Goal: Transaction & Acquisition: Purchase product/service

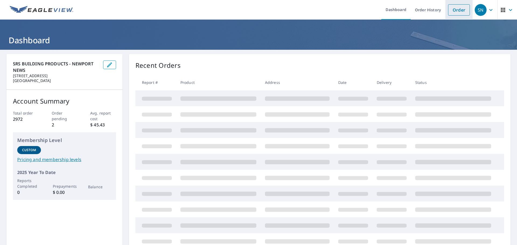
click at [459, 11] on link "Order" at bounding box center [459, 9] width 22 height 11
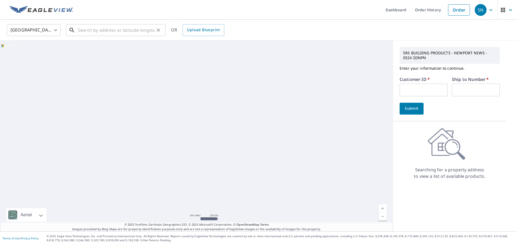
click at [86, 27] on input "text" at bounding box center [116, 30] width 77 height 15
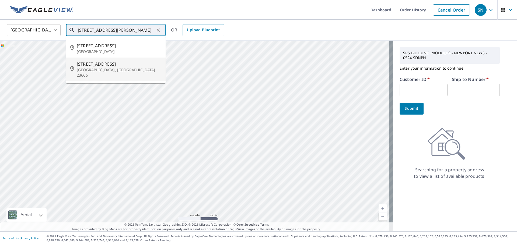
click at [91, 70] on p "[GEOGRAPHIC_DATA], [GEOGRAPHIC_DATA] 23666" at bounding box center [119, 72] width 85 height 11
type input "[STREET_ADDRESS][PERSON_NAME]"
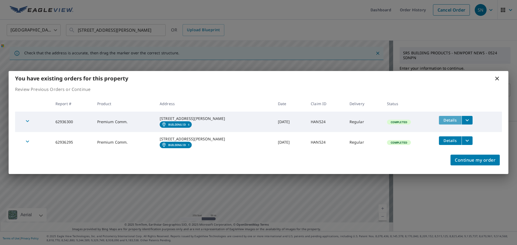
click at [446, 118] on span "Details" at bounding box center [450, 120] width 16 height 5
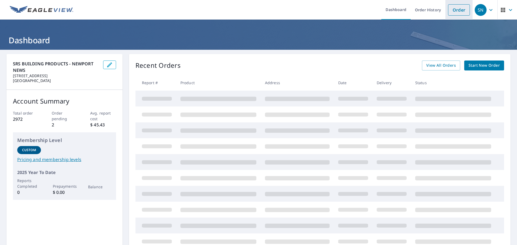
click at [453, 11] on link "Order" at bounding box center [459, 9] width 22 height 11
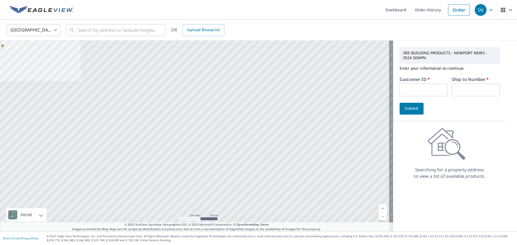
click at [420, 86] on input "text" at bounding box center [424, 90] width 48 height 13
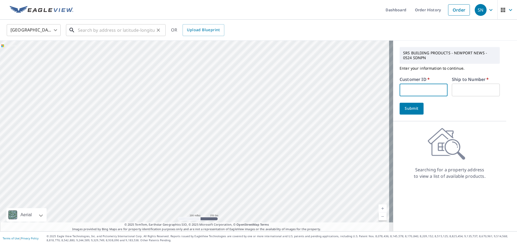
click at [110, 30] on input "text" at bounding box center [116, 30] width 77 height 15
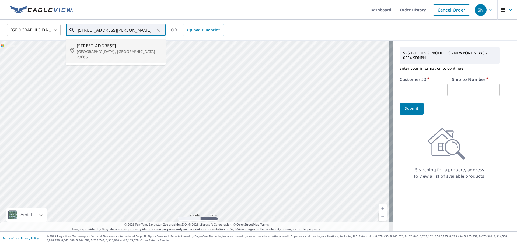
click at [105, 44] on span "[STREET_ADDRESS]" at bounding box center [119, 46] width 85 height 6
type input "[STREET_ADDRESS][PERSON_NAME]"
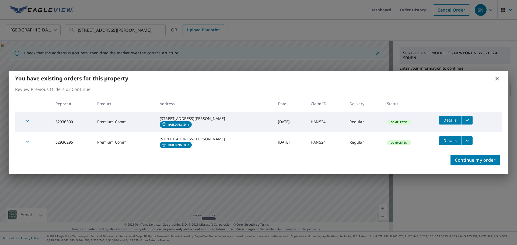
click at [497, 77] on icon at bounding box center [497, 79] width 4 height 4
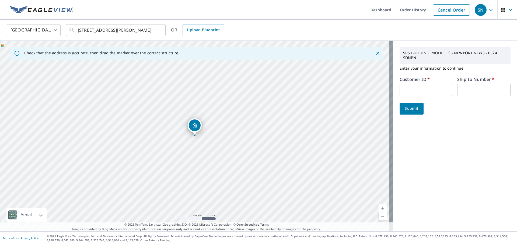
click at [421, 85] on input "text" at bounding box center [426, 90] width 53 height 13
type input "HAN524"
click at [485, 88] on input "text" at bounding box center [483, 90] width 53 height 13
type input "1"
click at [408, 109] on span "Submit" at bounding box center [411, 108] width 15 height 7
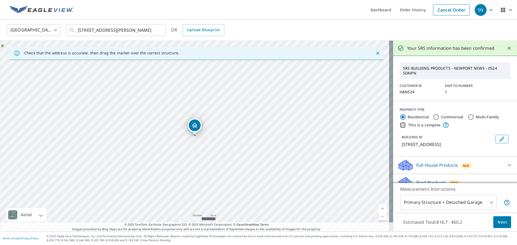
click at [400, 124] on input "This is a complex" at bounding box center [403, 125] width 6 height 6
checkbox input "true"
type input "4"
radio input "false"
radio input "true"
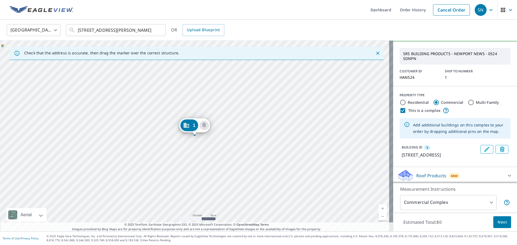
scroll to position [23, 0]
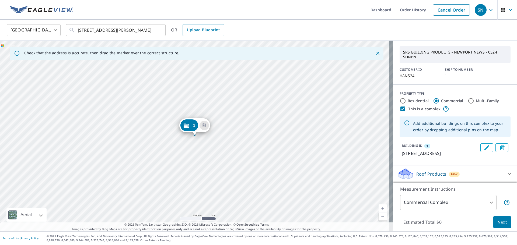
click at [177, 140] on div "1 [STREET_ADDRESS][PERSON_NAME]" at bounding box center [196, 136] width 393 height 191
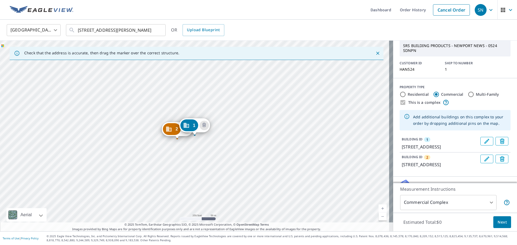
click at [180, 153] on div "2 [STREET_ADDRESS][PERSON_NAME] 1 [STREET_ADDRESS][PERSON_NAME]" at bounding box center [196, 136] width 393 height 191
click at [194, 151] on div "3 [STREET_ADDRESS]" at bounding box center [180, 144] width 31 height 17
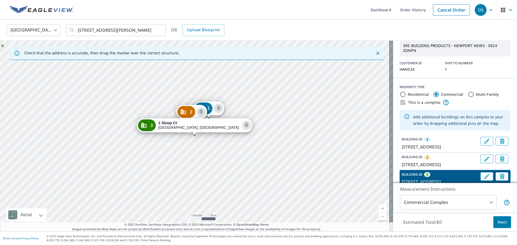
click at [209, 137] on div "1 [STREET_ADDRESS][PERSON_NAME] 2 [STREET_ADDRESS][PERSON_NAME] 3 [STREET_ADDRE…" at bounding box center [196, 136] width 393 height 191
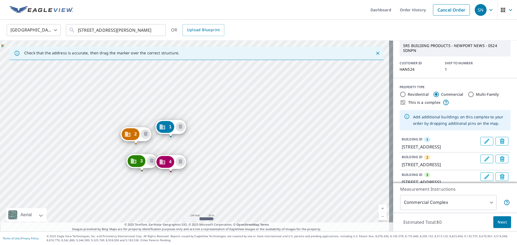
click at [203, 137] on div "2 [STREET_ADDRESS][PERSON_NAME] 3 [STREET_ADDRESS] 4 [STREET_ADDRESS][PERSON_NA…" at bounding box center [196, 136] width 393 height 191
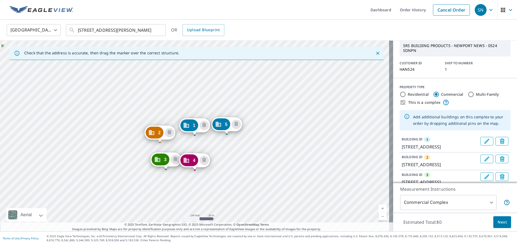
click at [215, 145] on div "2 [STREET_ADDRESS][PERSON_NAME] 3 [STREET_ADDRESS] 4 [STREET_ADDRESS][PERSON_NA…" at bounding box center [196, 136] width 393 height 191
click at [498, 221] on span "Next" at bounding box center [502, 222] width 9 height 7
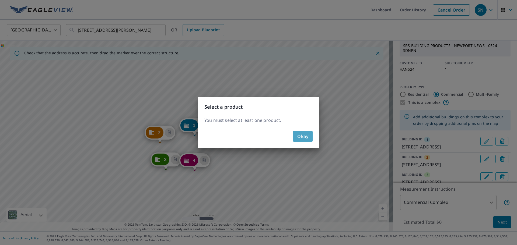
click at [296, 139] on button "Okay" at bounding box center [303, 136] width 20 height 11
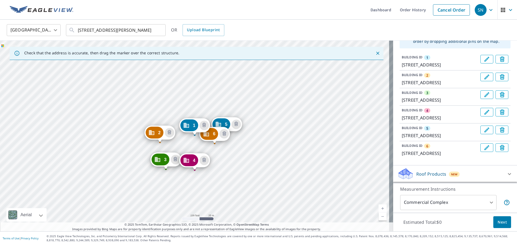
scroll to position [131, 0]
click at [413, 79] on p "[STREET_ADDRESS]" at bounding box center [440, 82] width 77 height 6
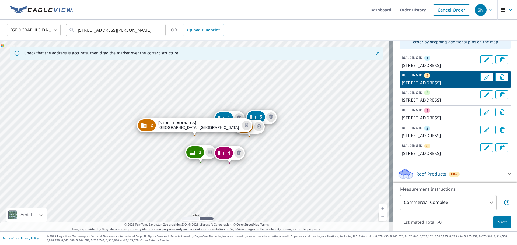
scroll to position [130, 0]
click at [409, 91] on p "BUILDING ID" at bounding box center [412, 93] width 21 height 5
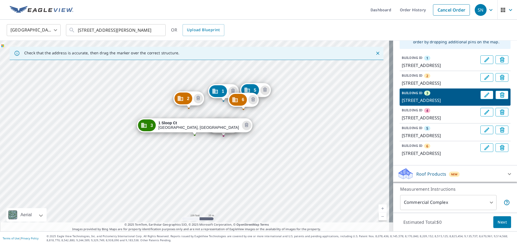
click at [407, 80] on p "[STREET_ADDRESS]" at bounding box center [440, 83] width 77 height 6
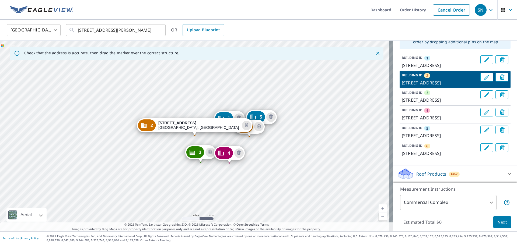
click at [408, 91] on p "BUILDING ID" at bounding box center [412, 93] width 21 height 5
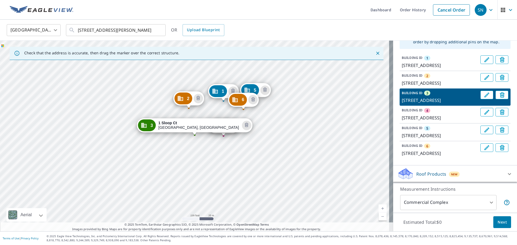
click at [410, 80] on p "[STREET_ADDRESS]" at bounding box center [440, 83] width 77 height 6
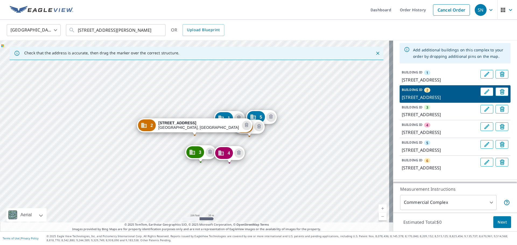
scroll to position [49, 0]
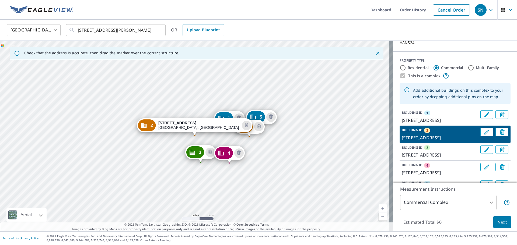
click at [485, 116] on icon "Edit building 1" at bounding box center [487, 114] width 5 height 5
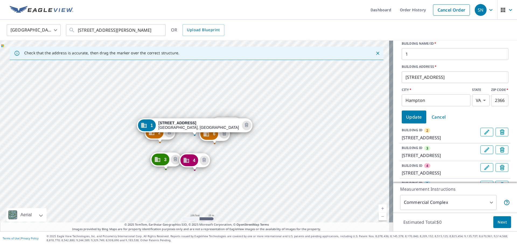
scroll to position [157, 0]
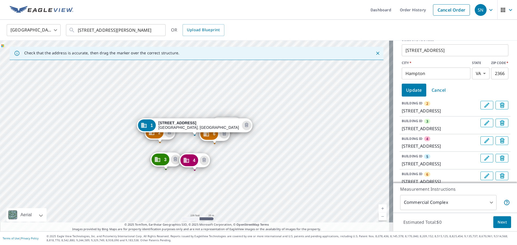
click at [411, 90] on span "Update" at bounding box center [414, 90] width 16 height 8
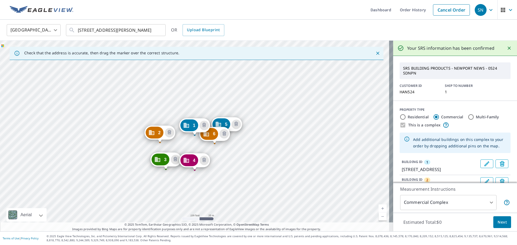
scroll to position [108, 0]
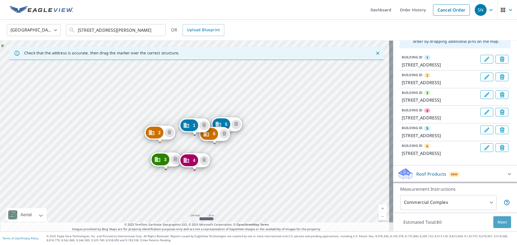
click at [498, 225] on span "Next" at bounding box center [502, 222] width 9 height 7
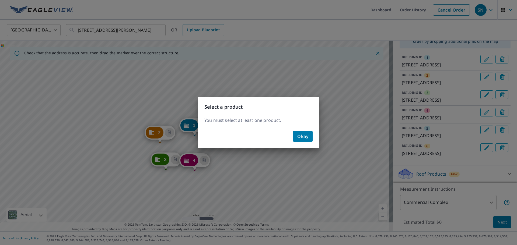
click at [296, 139] on button "Okay" at bounding box center [303, 136] width 20 height 11
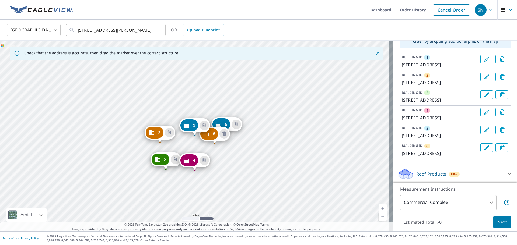
scroll to position [131, 0]
click at [503, 172] on div at bounding box center [509, 174] width 13 height 13
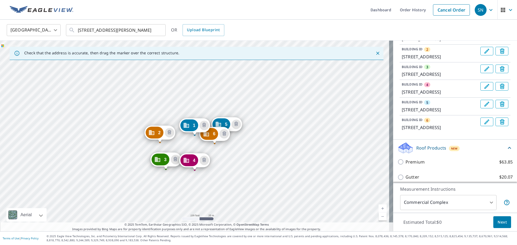
click at [507, 151] on icon at bounding box center [510, 148] width 6 height 6
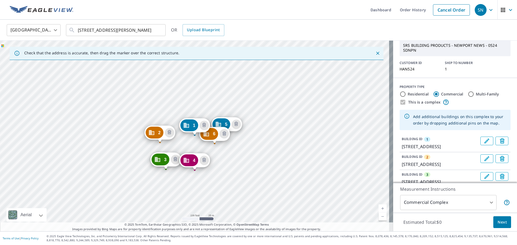
scroll to position [0, 0]
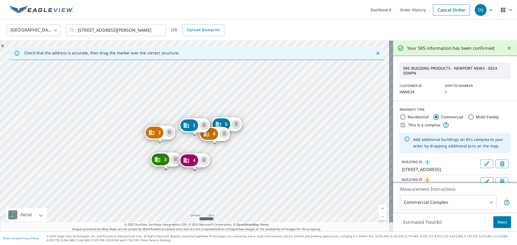
click at [415, 142] on div "Add additional buildings on this complex to your order by dropping additional p…" at bounding box center [459, 142] width 93 height 17
click at [484, 202] on body "SN SN Dashboard Order History Cancel Order SN [GEOGRAPHIC_DATA] US ​ [STREET_AD…" at bounding box center [258, 122] width 517 height 245
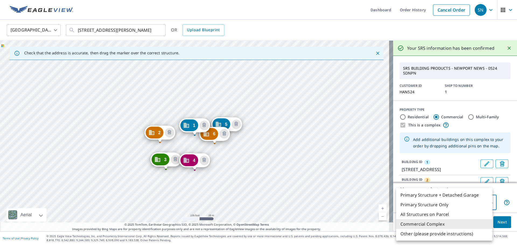
click at [428, 226] on li "Commercial Complex" at bounding box center [444, 225] width 96 height 10
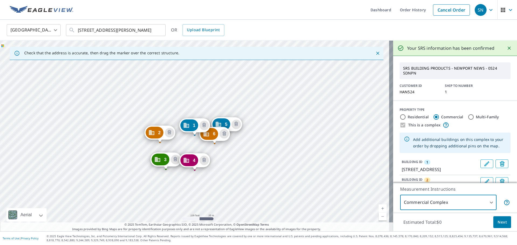
click at [478, 202] on body "SN SN Dashboard Order History Cancel Order SN [GEOGRAPHIC_DATA] US ​ [STREET_AD…" at bounding box center [258, 122] width 517 height 245
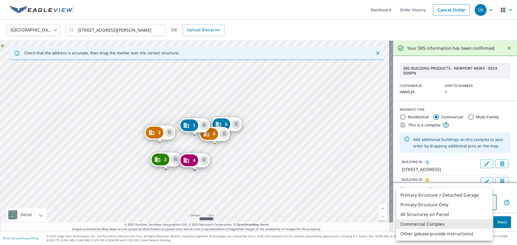
click at [437, 226] on li "Commercial Complex" at bounding box center [444, 225] width 96 height 10
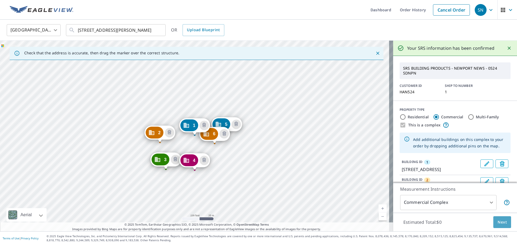
click at [502, 224] on span "Next" at bounding box center [502, 222] width 9 height 7
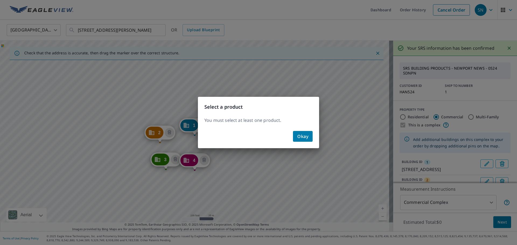
click at [298, 138] on span "Okay" at bounding box center [302, 137] width 11 height 8
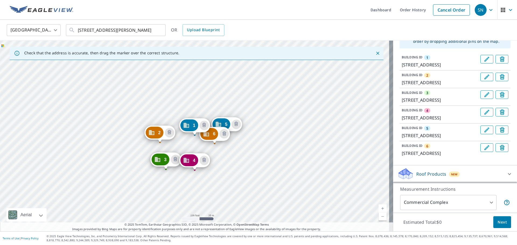
scroll to position [131, 0]
click at [508, 174] on icon at bounding box center [509, 174] width 3 height 2
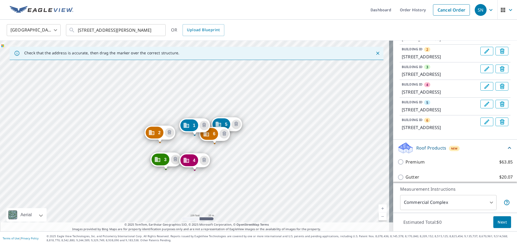
click at [507, 151] on icon at bounding box center [510, 148] width 6 height 6
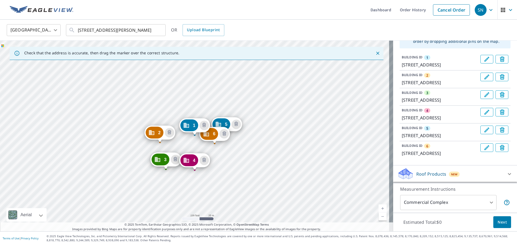
click at [429, 175] on p "Roof Products" at bounding box center [432, 174] width 30 height 6
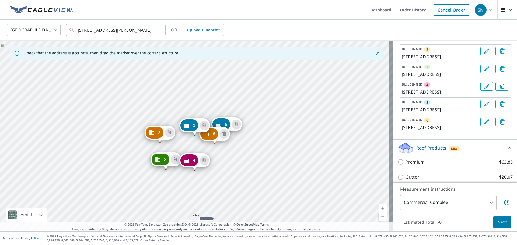
click at [437, 131] on p "[STREET_ADDRESS]" at bounding box center [440, 127] width 77 height 6
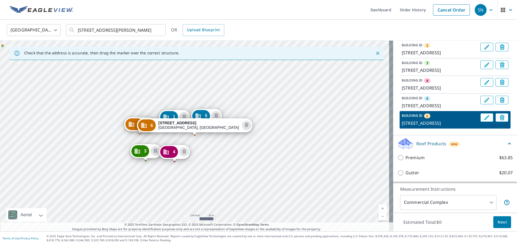
scroll to position [81, 0]
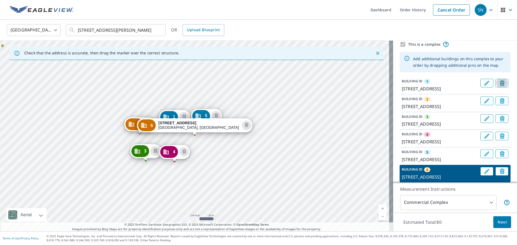
click at [500, 82] on icon "Delete building 1" at bounding box center [503, 84] width 6 height 6
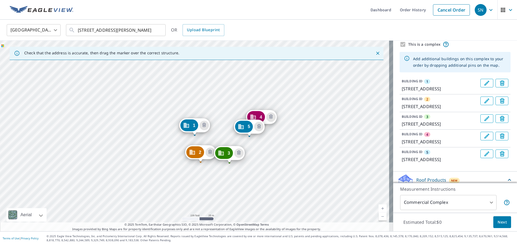
click at [500, 84] on icon "Delete building 1" at bounding box center [503, 84] width 6 height 6
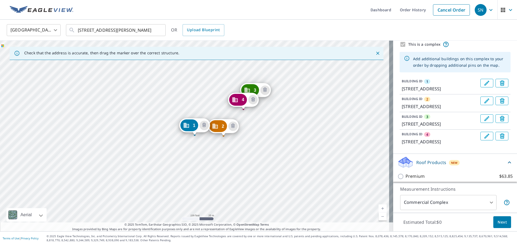
click at [500, 84] on icon "Delete building 1" at bounding box center [503, 84] width 6 height 6
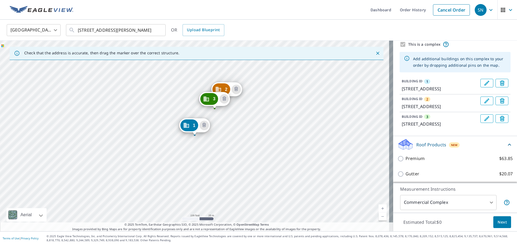
click at [500, 84] on icon "Delete building 1" at bounding box center [503, 84] width 6 height 6
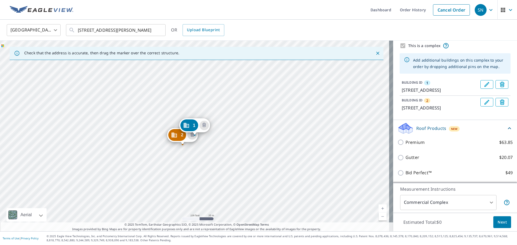
click at [500, 84] on icon "Delete building 1" at bounding box center [503, 85] width 6 height 6
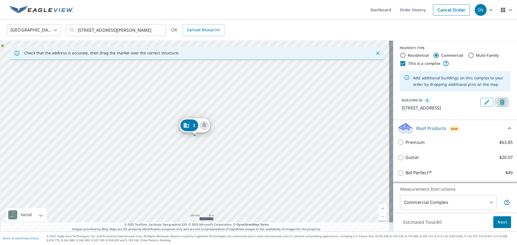
click at [499, 99] on span "Delete building 1" at bounding box center [502, 103] width 6 height 8
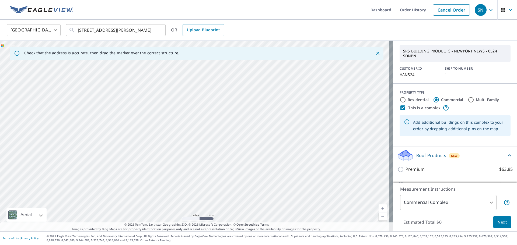
scroll to position [44, 0]
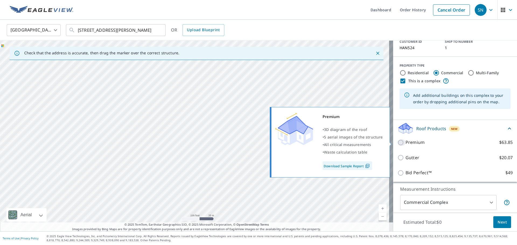
click at [398, 142] on input "Premium $63.85" at bounding box center [402, 143] width 8 height 6
checkbox input "true"
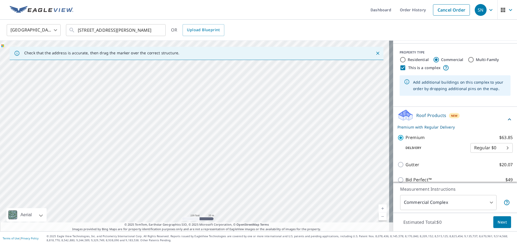
scroll to position [64, 0]
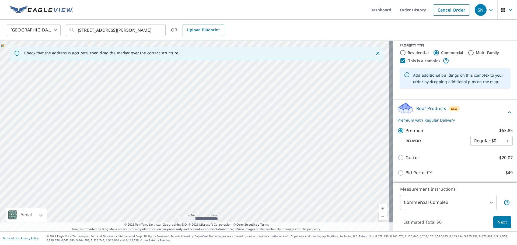
click at [237, 131] on div at bounding box center [196, 136] width 393 height 191
type input "[STREET_ADDRESS]"
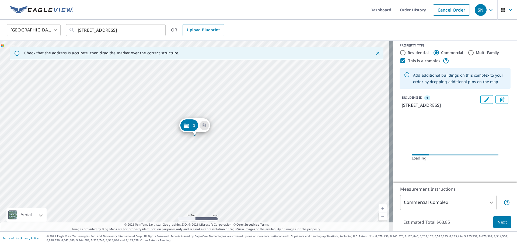
click at [124, 150] on div "1 [STREET_ADDRESS][PERSON_NAME]" at bounding box center [196, 136] width 393 height 191
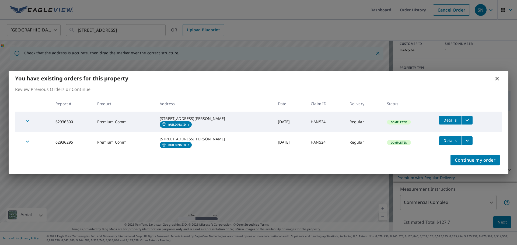
scroll to position [55, 0]
click at [499, 75] on icon at bounding box center [497, 78] width 6 height 6
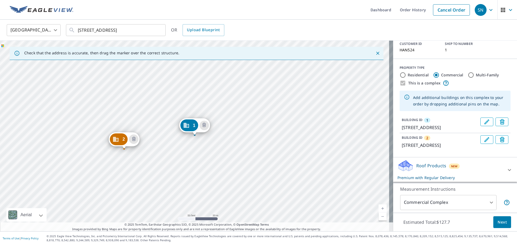
click at [139, 196] on div "2 [STREET_ADDRESS][PERSON_NAME] 1 [STREET_ADDRESS][PERSON_NAME]" at bounding box center [196, 136] width 393 height 191
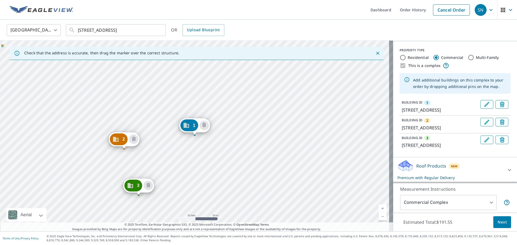
click at [188, 179] on div "2 [STREET_ADDRESS][PERSON_NAME] 3 [STREET_ADDRESS] 1 [STREET_ADDRESS][PERSON_NA…" at bounding box center [196, 136] width 393 height 191
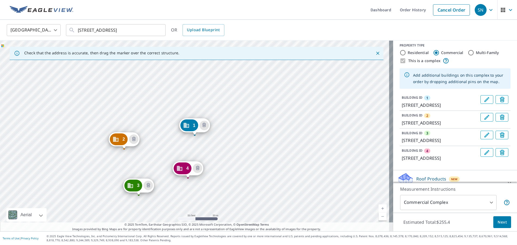
click at [236, 158] on div "2 [STREET_ADDRESS][PERSON_NAME] 3 [STREET_ADDRESS] 4 [STREET_ADDRESS][PERSON_NA…" at bounding box center [196, 136] width 393 height 191
click at [260, 145] on div "2 [STREET_ADDRESS][PERSON_NAME] 3 [STREET_ADDRESS] 4 [STREET_ADDRESS][PERSON_NA…" at bounding box center [196, 136] width 393 height 191
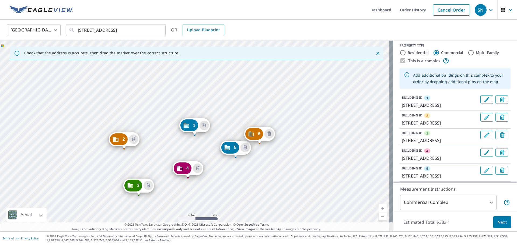
click at [498, 222] on span "Next" at bounding box center [502, 222] width 9 height 7
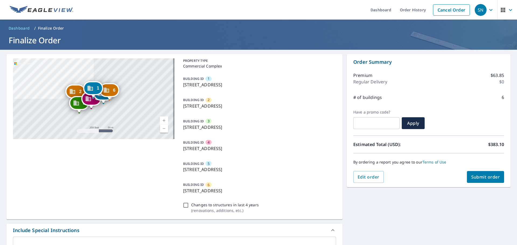
click at [482, 177] on span "Submit order" at bounding box center [485, 177] width 29 height 6
click at [475, 179] on span "Submit order" at bounding box center [485, 177] width 29 height 6
checkbox input "true"
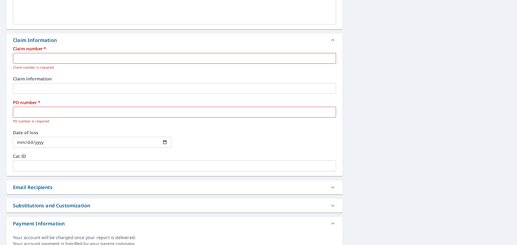
scroll to position [242, 0]
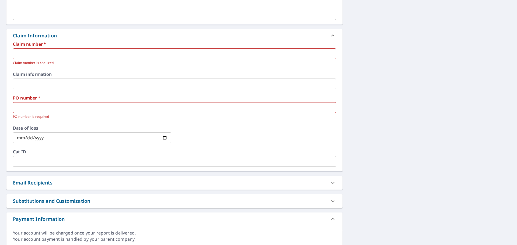
click at [31, 52] on input "text" at bounding box center [174, 53] width 323 height 11
type input "HAN524"
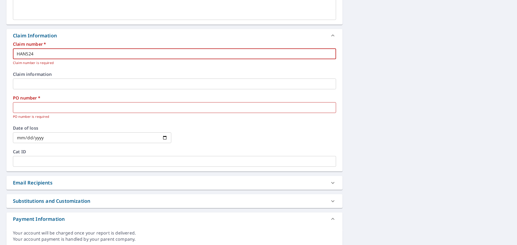
checkbox input "true"
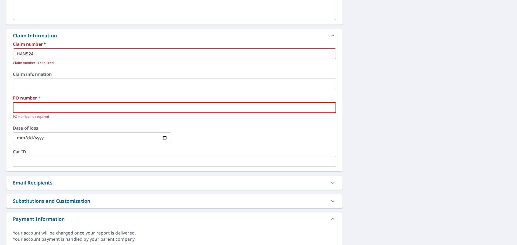
click at [39, 109] on input "text" at bounding box center [174, 107] width 323 height 11
type input "1"
checkbox input "true"
type input "10"
checkbox input "true"
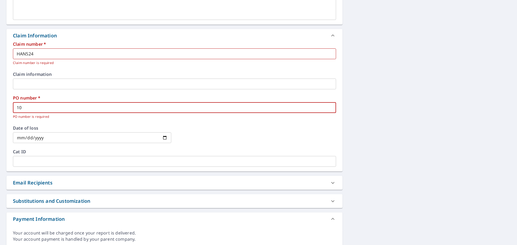
type input "105"
checkbox input "true"
type input "105"
checkbox input "true"
type input "105 E"
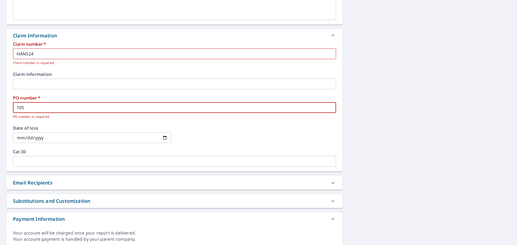
checkbox input "true"
type input "105 E"
checkbox input "true"
type input "105 E L"
checkbox input "true"
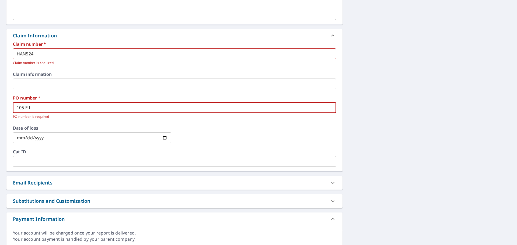
type input "105 E La"
checkbox input "true"
type input "105 E Lak"
checkbox input "true"
type input "[STREET_ADDRESS]"
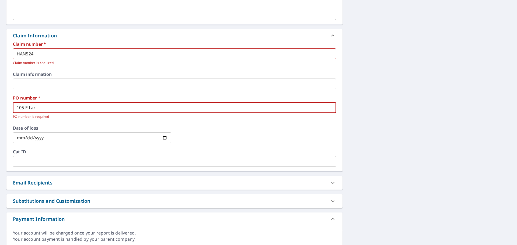
checkbox input "true"
type input "105 E Lakes"
checkbox input "true"
type input "105 E [PERSON_NAME]"
checkbox input "true"
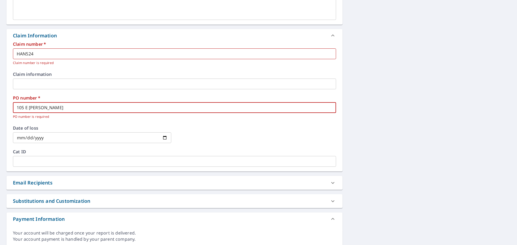
type input "105 E Lakesho"
checkbox input "true"
type input "105 E Lakeshor"
checkbox input "true"
type input "105 E Lakeshore"
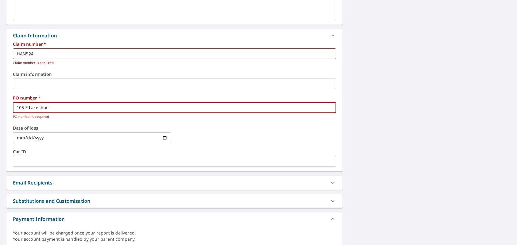
checkbox input "true"
type input "105 E Lakeshore"
checkbox input "true"
type input "105 E Lakeshore D"
checkbox input "true"
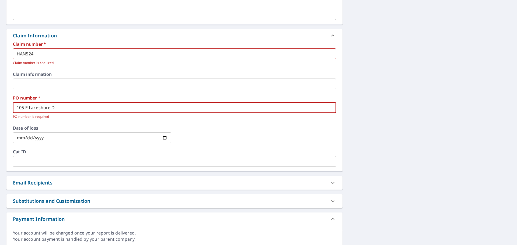
type input "[STREET_ADDRESS]"
checkbox input "true"
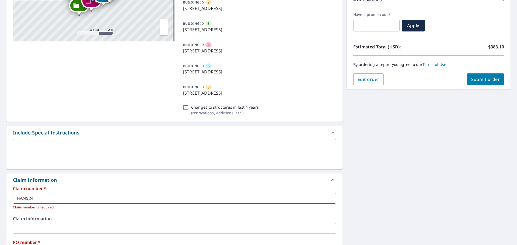
scroll to position [155, 0]
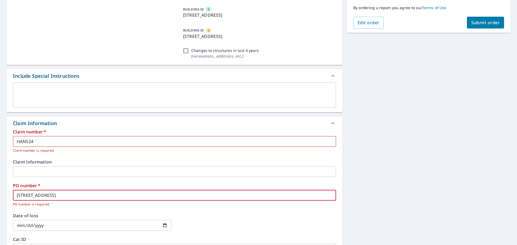
type input "[STREET_ADDRESS]"
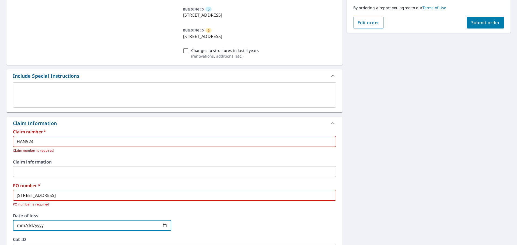
click at [52, 224] on input "date" at bounding box center [92, 225] width 158 height 11
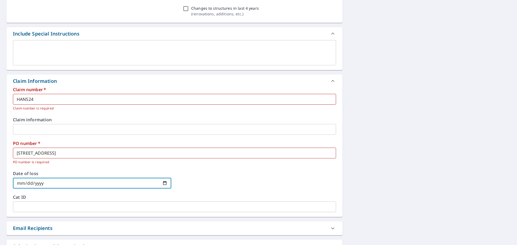
scroll to position [262, 0]
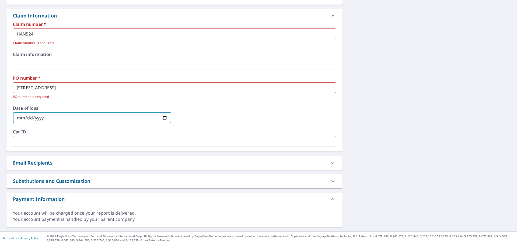
click at [44, 163] on div "Email Recipients" at bounding box center [33, 162] width 40 height 7
checkbox input "true"
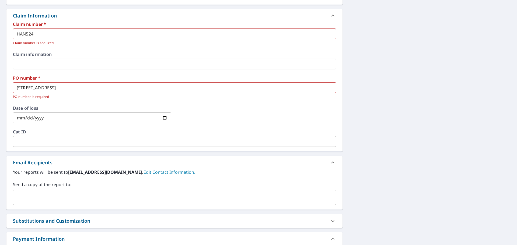
click at [36, 197] on input "text" at bounding box center [170, 198] width 310 height 10
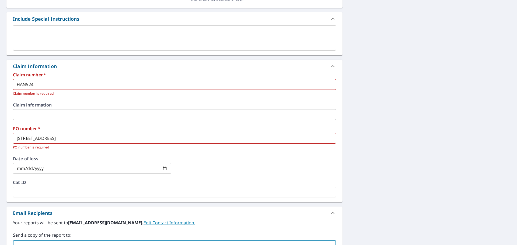
scroll to position [128, 0]
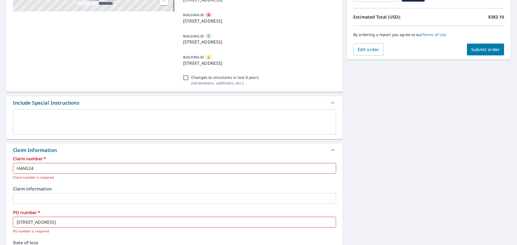
type input "[EMAIL_ADDRESS][DOMAIN_NAME]"
click at [490, 48] on span "Submit order" at bounding box center [485, 50] width 29 height 6
checkbox input "true"
